Goal: Transaction & Acquisition: Purchase product/service

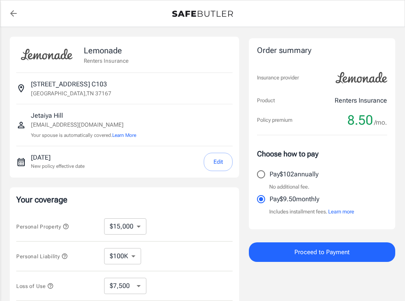
select select "15000"
select select "7500"
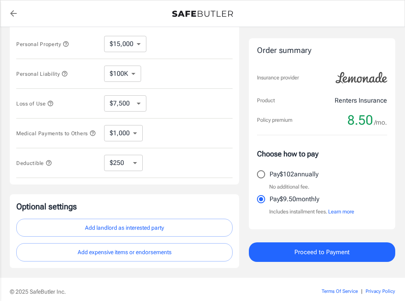
click at [244, 216] on div "Lemonade Renters Insurance [STREET_ADDRESS][GEOGRAPHIC_DATA] [EMAIL_ADDRESS][DO…" at bounding box center [203, 60] width 386 height 413
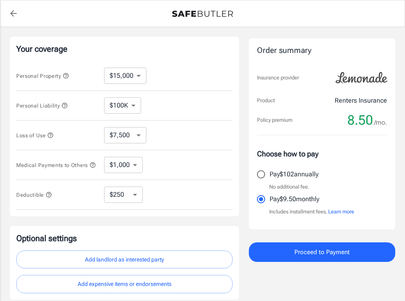
scroll to position [149, 0]
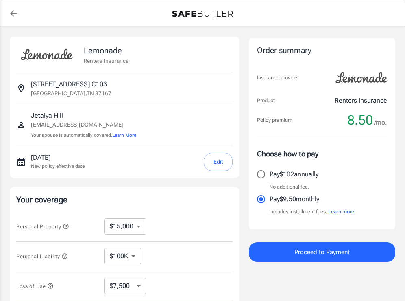
select select "15000"
select select "7500"
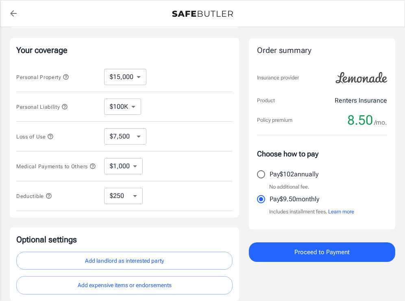
scroll to position [149, 0]
